Goal: Information Seeking & Learning: Learn about a topic

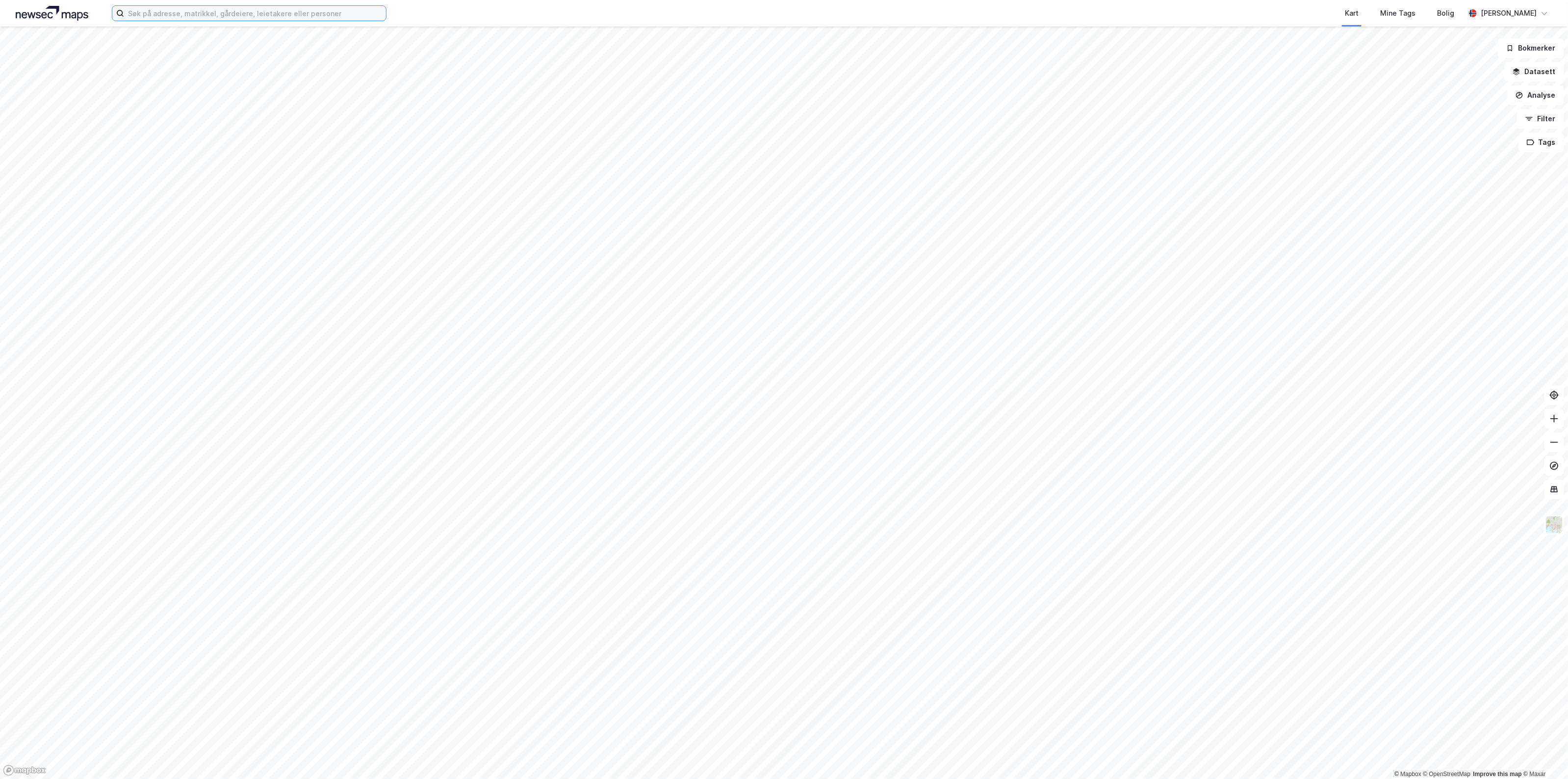
click at [306, 9] on input at bounding box center [255, 13] width 262 height 15
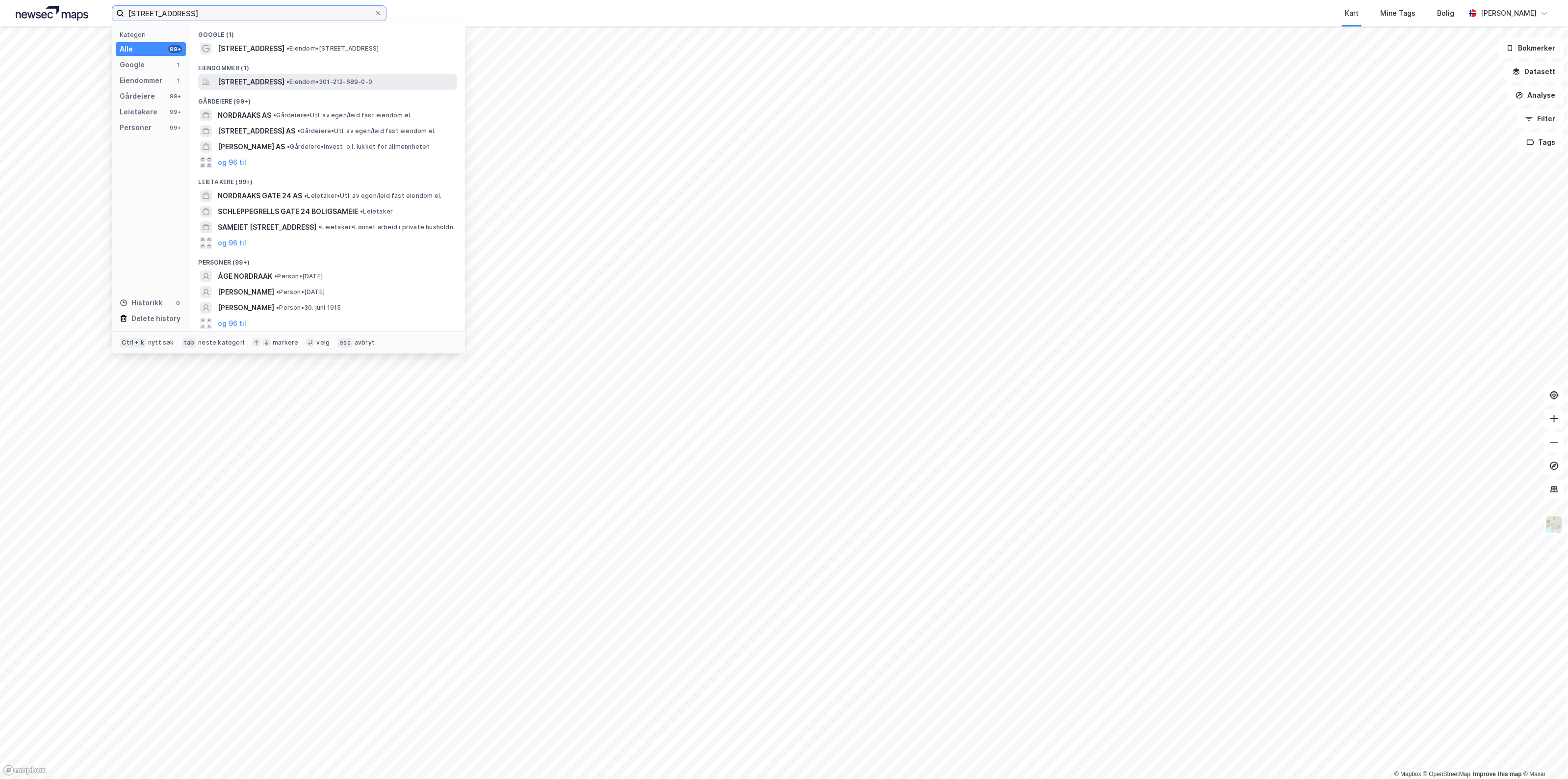
type input "[STREET_ADDRESS]"
click at [278, 81] on span "[STREET_ADDRESS]" at bounding box center [251, 82] width 67 height 12
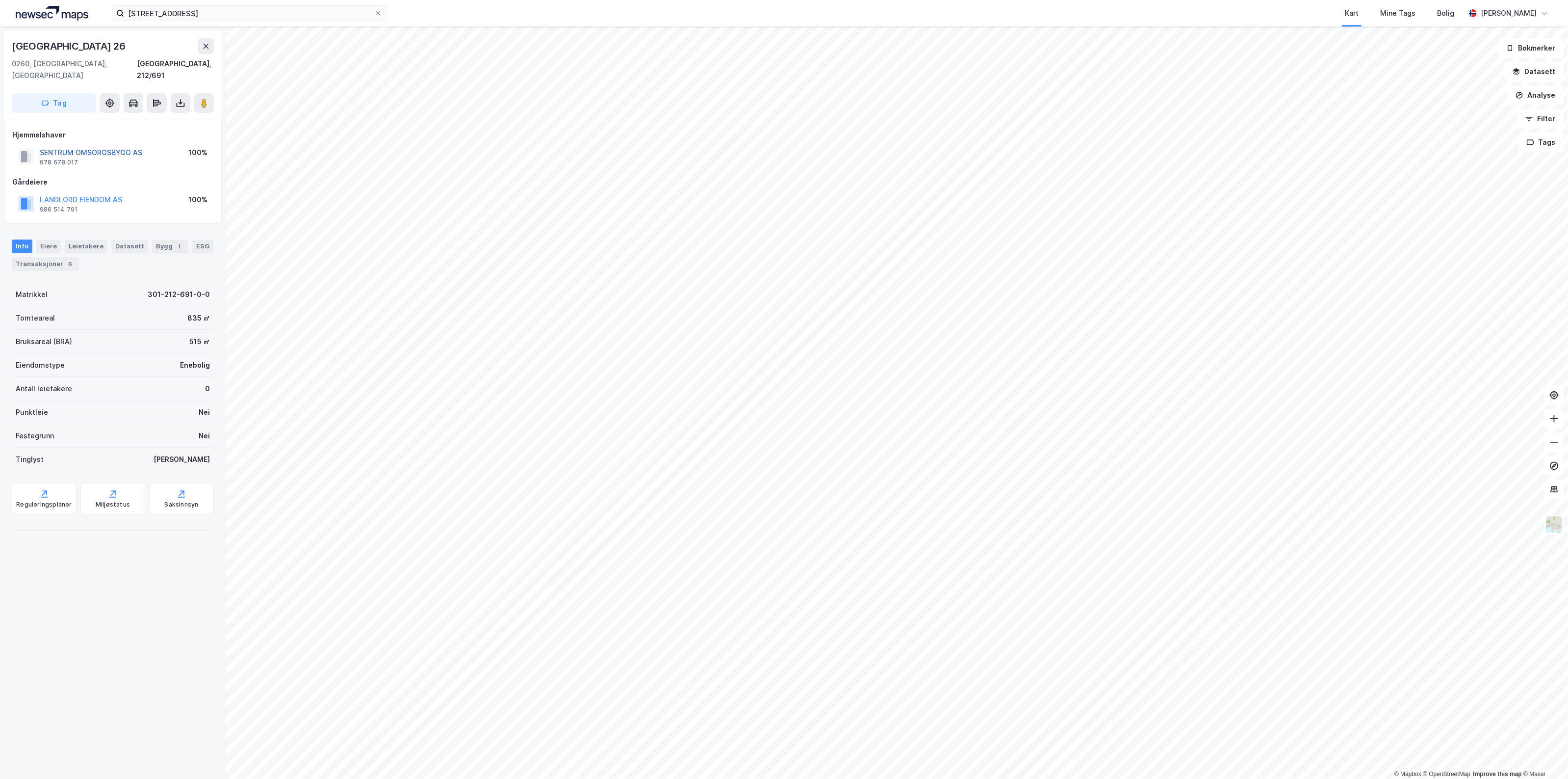
click at [0, 0] on button "SENTRUM OMSORGSBYGG AS" at bounding box center [0, 0] width 0 height 0
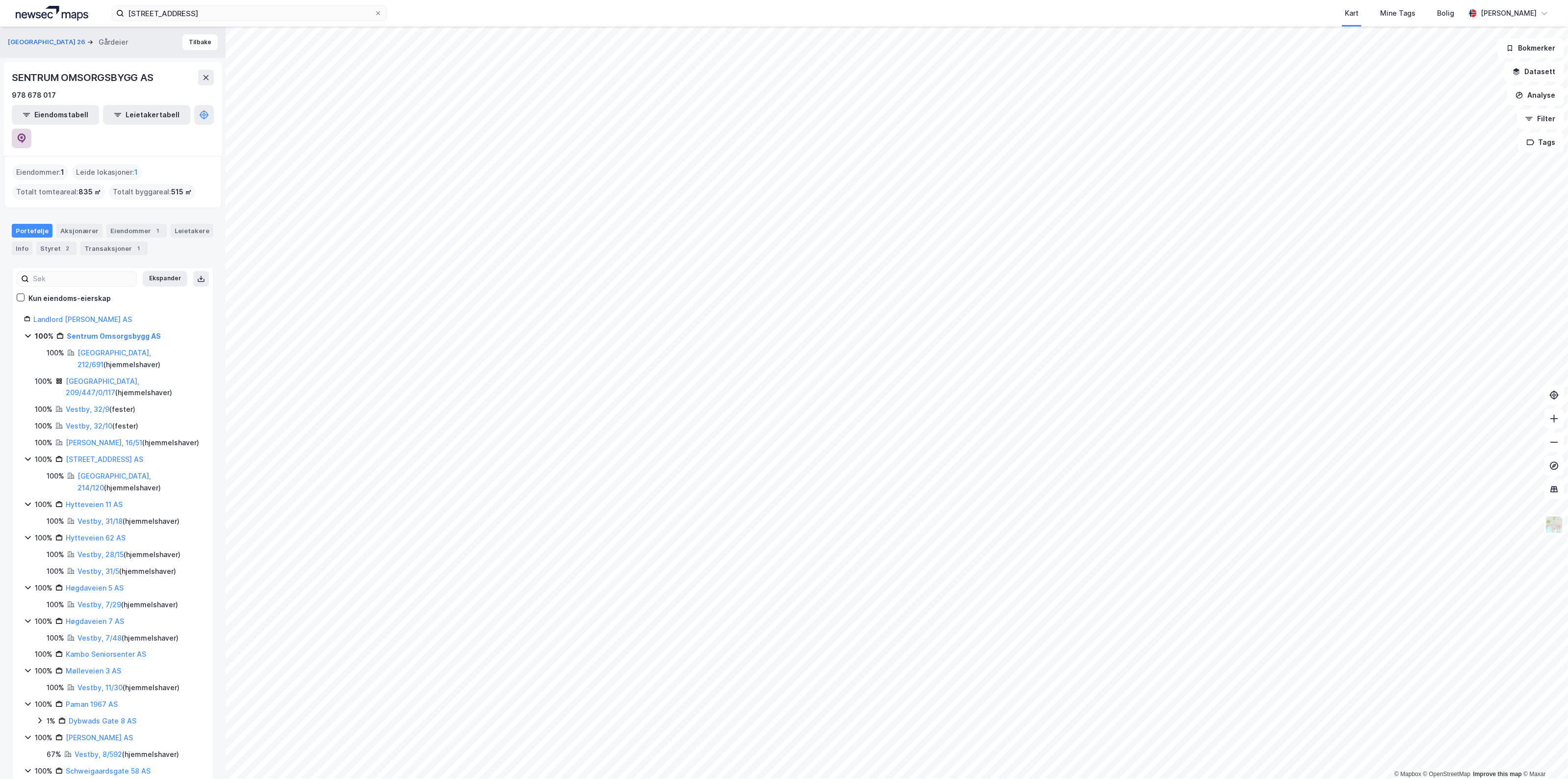
click at [26, 134] on icon at bounding box center [21, 138] width 10 height 10
